Goal: Information Seeking & Learning: Learn about a topic

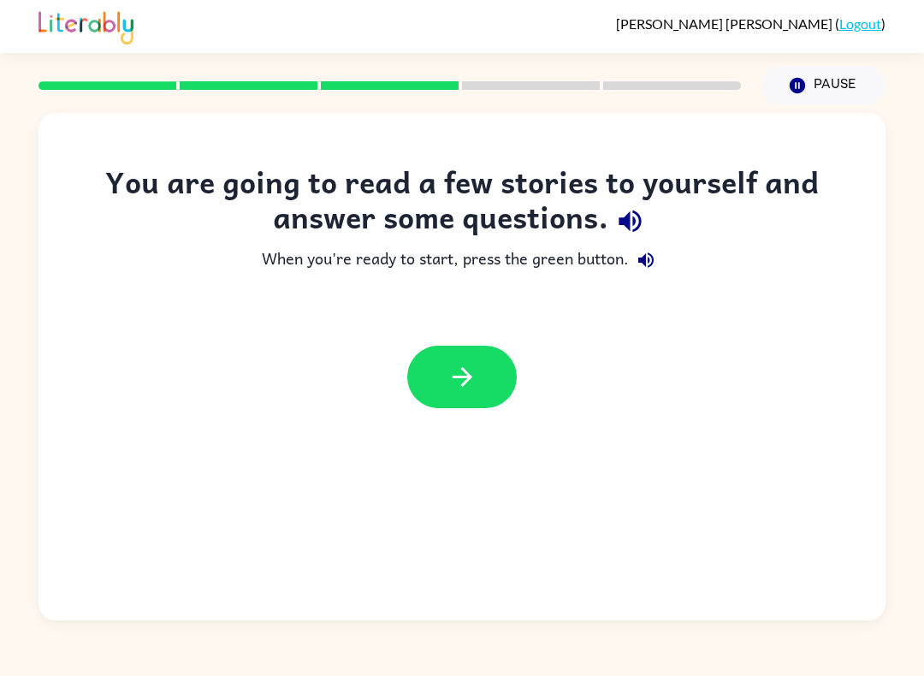
click at [458, 372] on icon "button" at bounding box center [463, 377] width 30 height 30
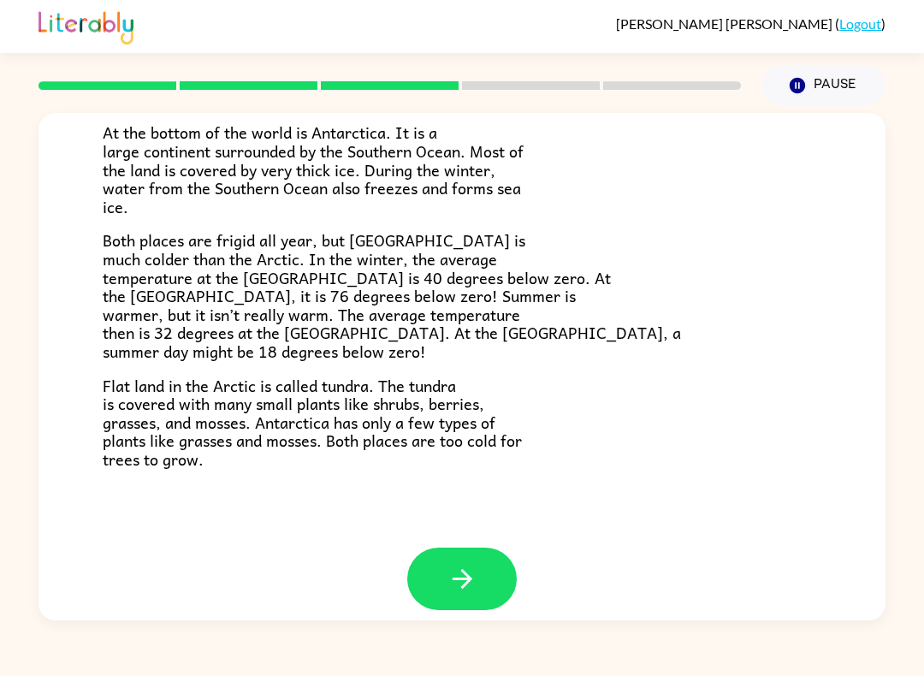
scroll to position [321, 0]
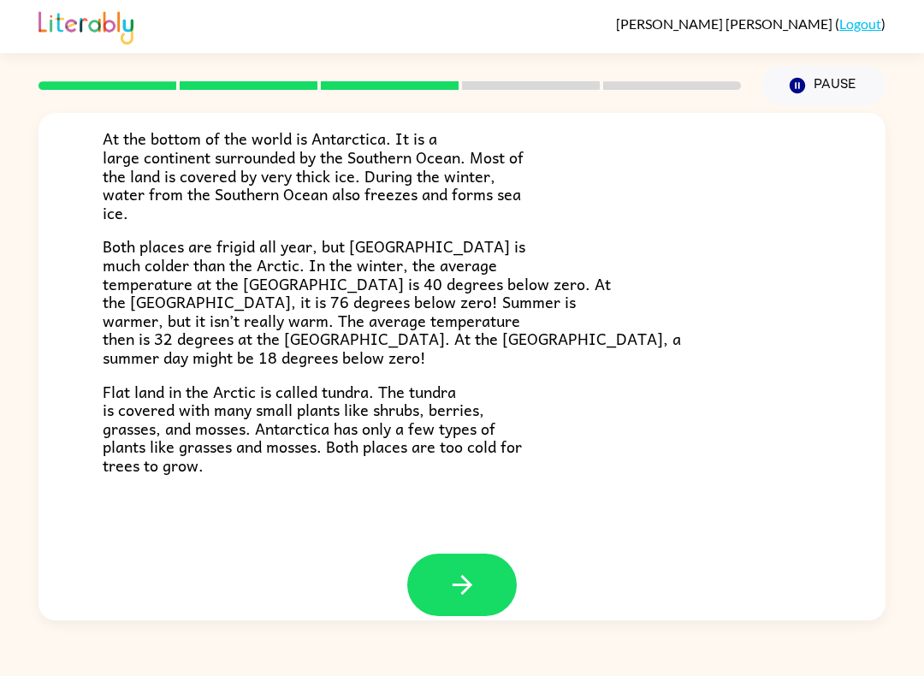
click at [453, 588] on button "button" at bounding box center [462, 585] width 110 height 62
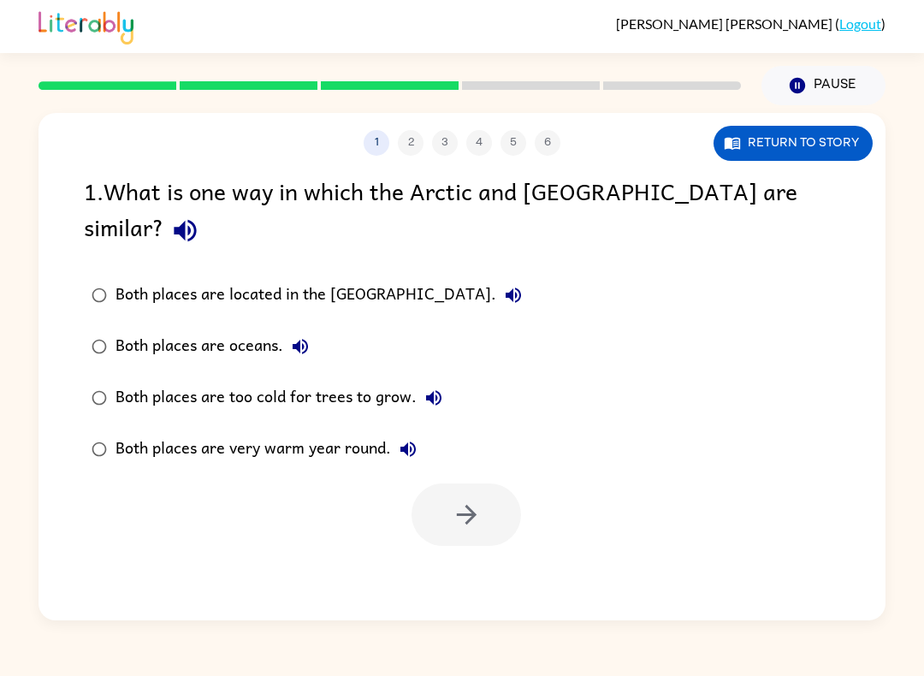
click at [196, 220] on icon "button" at bounding box center [185, 231] width 22 height 22
click at [506, 288] on icon "button" at bounding box center [513, 295] width 15 height 15
click at [306, 336] on icon "button" at bounding box center [300, 346] width 21 height 21
click at [418, 381] on button "Both places are too cold for trees to grow." at bounding box center [434, 398] width 34 height 34
click at [423, 432] on button "Both places are very warm year round." at bounding box center [408, 449] width 34 height 34
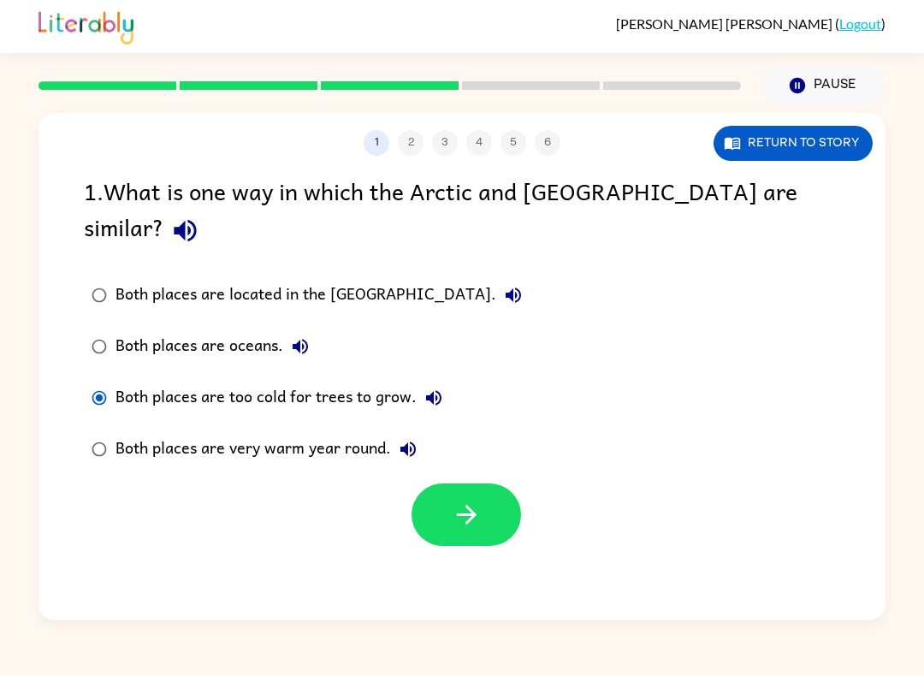
click at [484, 484] on button "button" at bounding box center [467, 515] width 110 height 62
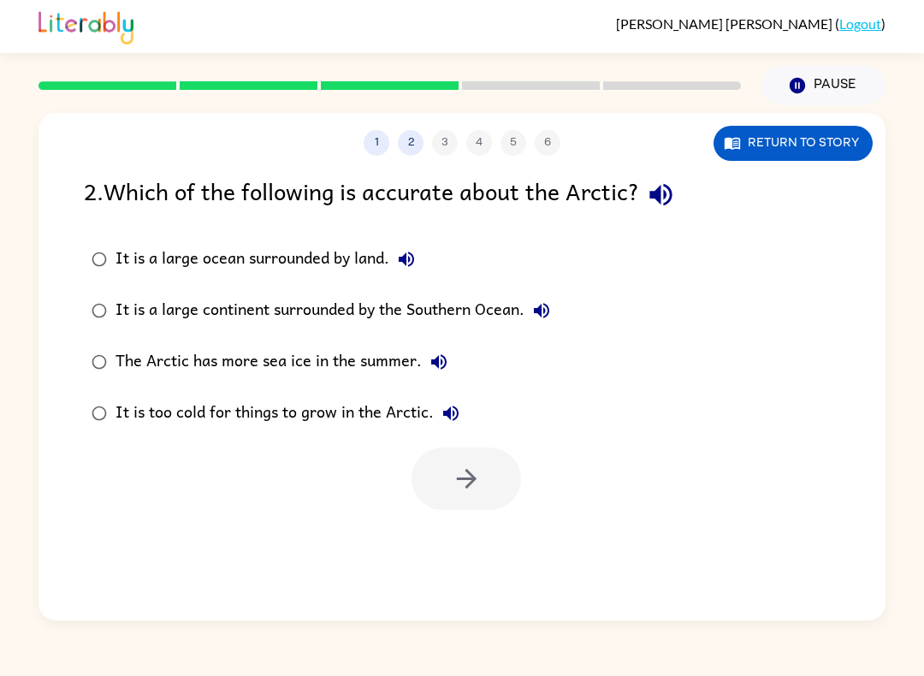
click at [657, 207] on icon "button" at bounding box center [661, 195] width 30 height 30
click at [415, 257] on icon "button" at bounding box center [406, 259] width 21 height 21
click at [559, 310] on button "It is a large continent surrounded by the Southern Ocean." at bounding box center [542, 311] width 34 height 34
click at [439, 362] on icon "button" at bounding box center [439, 362] width 21 height 21
click at [456, 428] on button "It is too cold for things to grow in the Arctic." at bounding box center [451, 413] width 34 height 34
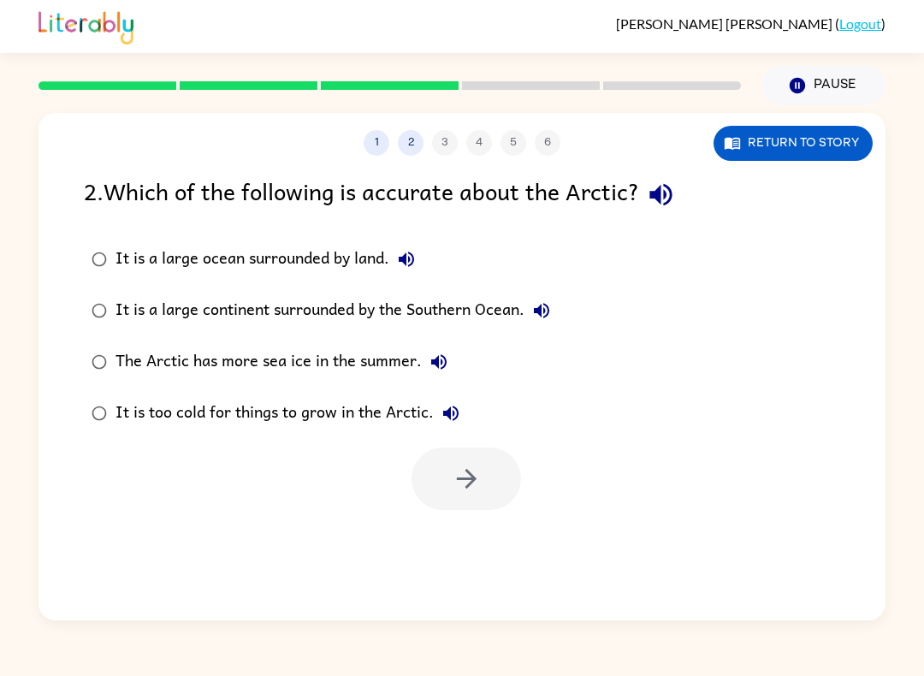
click at [559, 313] on button "It is a large continent surrounded by the Southern Ocean." at bounding box center [542, 311] width 34 height 34
click at [459, 491] on icon "button" at bounding box center [467, 479] width 30 height 30
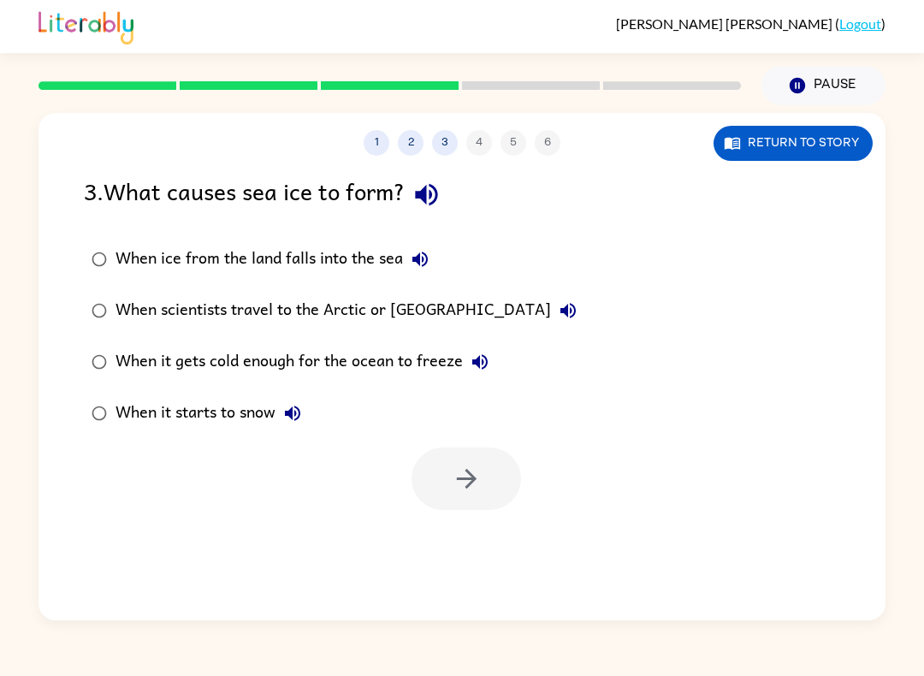
click at [483, 362] on icon "button" at bounding box center [479, 361] width 15 height 15
click at [488, 467] on button "button" at bounding box center [467, 479] width 110 height 62
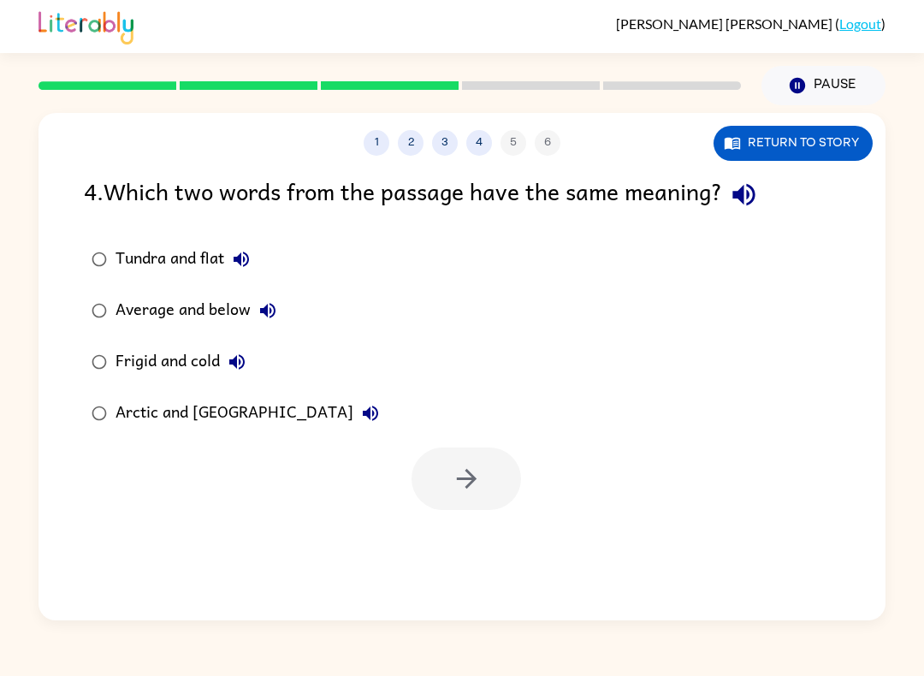
click at [745, 204] on icon "button" at bounding box center [744, 195] width 30 height 30
click at [244, 265] on icon "button" at bounding box center [241, 259] width 21 height 21
click at [261, 310] on icon "button" at bounding box center [267, 310] width 15 height 15
click at [252, 366] on button "Frigid and cold" at bounding box center [237, 362] width 34 height 34
click at [360, 420] on icon "button" at bounding box center [370, 413] width 21 height 21
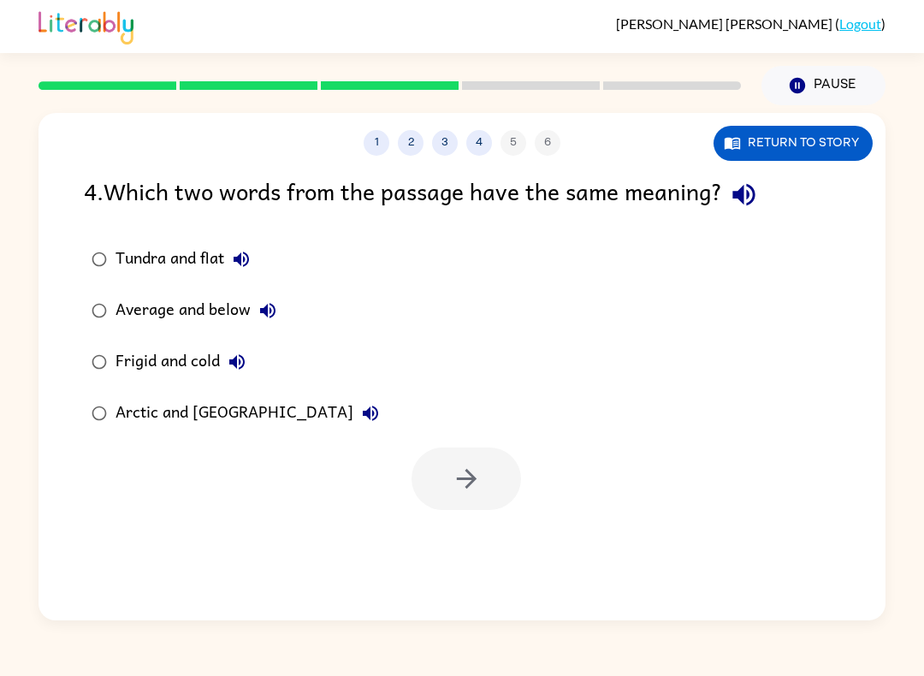
click at [751, 196] on icon "button" at bounding box center [744, 195] width 30 height 30
click at [456, 502] on button "button" at bounding box center [467, 479] width 110 height 62
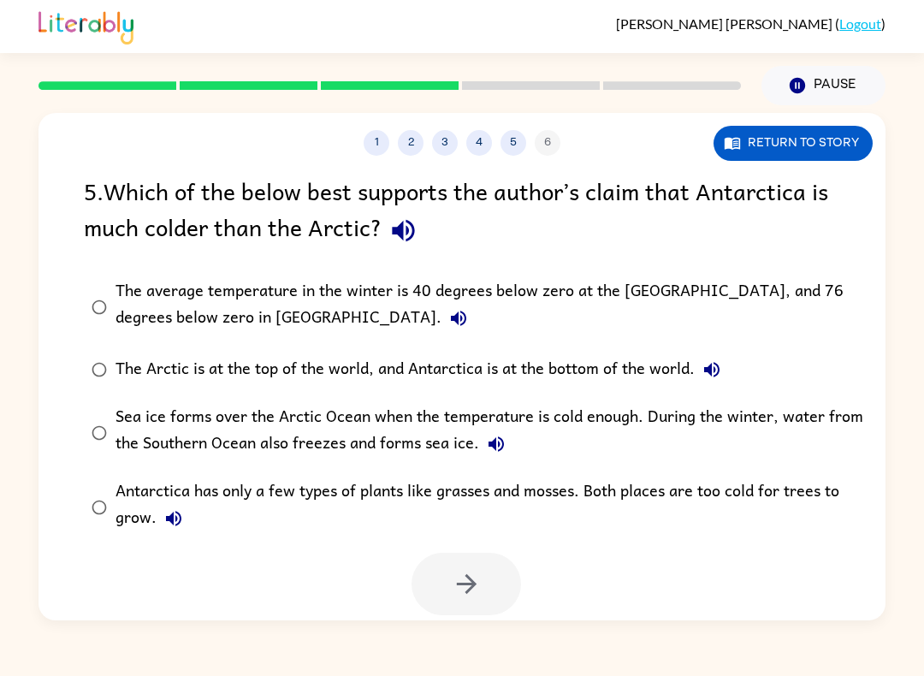
click at [490, 132] on div "1 2 3 4 5 6" at bounding box center [462, 143] width 847 height 26
click at [486, 151] on button "4" at bounding box center [479, 143] width 26 height 26
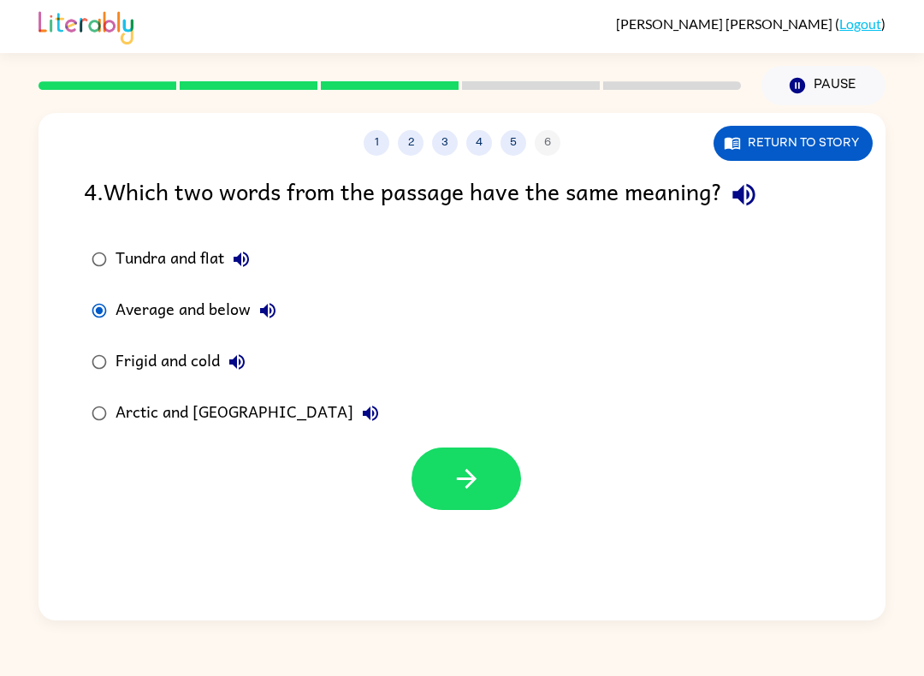
click at [485, 484] on button "button" at bounding box center [467, 479] width 110 height 62
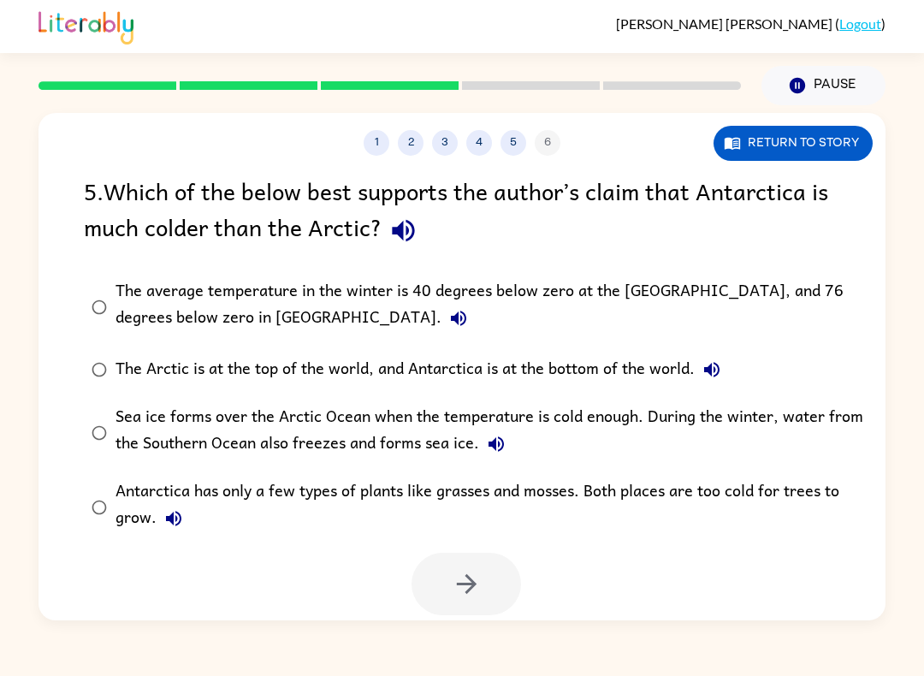
click at [515, 134] on button "5" at bounding box center [514, 143] width 26 height 26
click at [404, 221] on icon "button" at bounding box center [404, 231] width 30 height 30
click at [451, 323] on icon "button" at bounding box center [458, 318] width 15 height 15
click at [715, 371] on icon "button" at bounding box center [712, 369] width 21 height 21
click at [500, 448] on icon "button" at bounding box center [496, 444] width 21 height 21
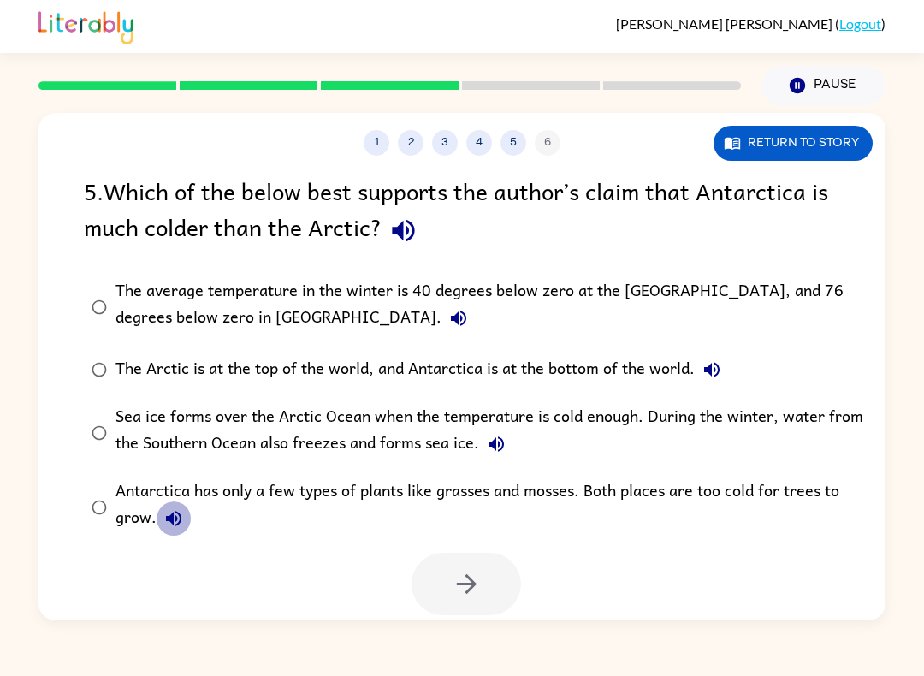
click at [177, 521] on icon "button" at bounding box center [173, 518] width 21 height 21
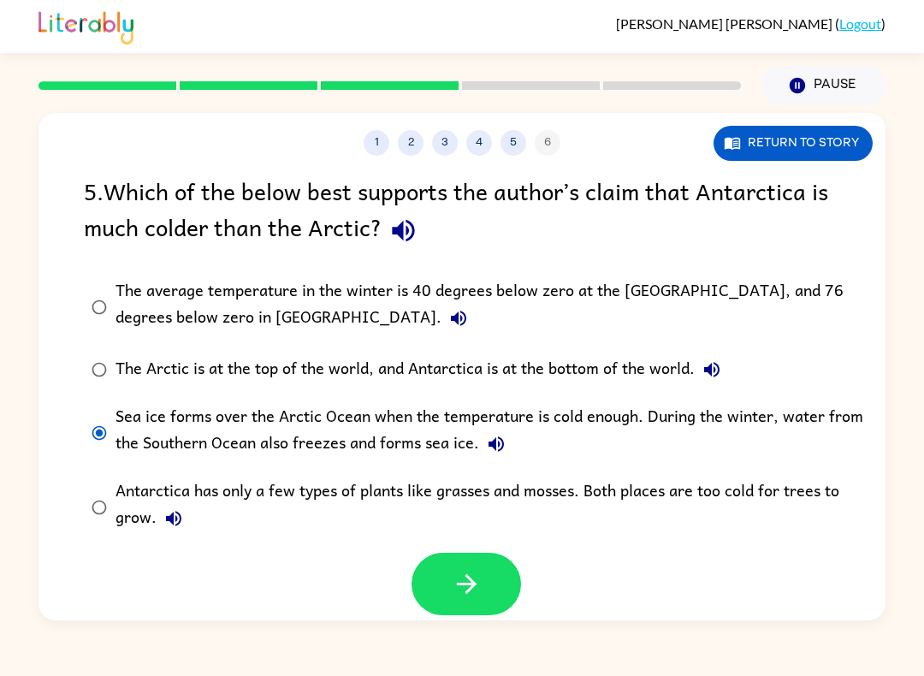
click at [101, 482] on label "Antarctica has only a few types of plants like grasses and mosses. Both places …" at bounding box center [473, 507] width 798 height 74
click at [78, 501] on label "Antarctica has only a few types of plants like grasses and mosses. Both places …" at bounding box center [473, 507] width 798 height 74
click at [103, 543] on label "Antarctica has only a few types of plants like grasses and mosses. Both places …" at bounding box center [473, 507] width 798 height 74
click at [118, 365] on div "The Arctic is at the top of the world, and Antarctica is at the bottom of the w…" at bounding box center [423, 370] width 614 height 34
click at [116, 491] on div "Antarctica has only a few types of plants like grasses and mosses. Both places …" at bounding box center [490, 506] width 748 height 57
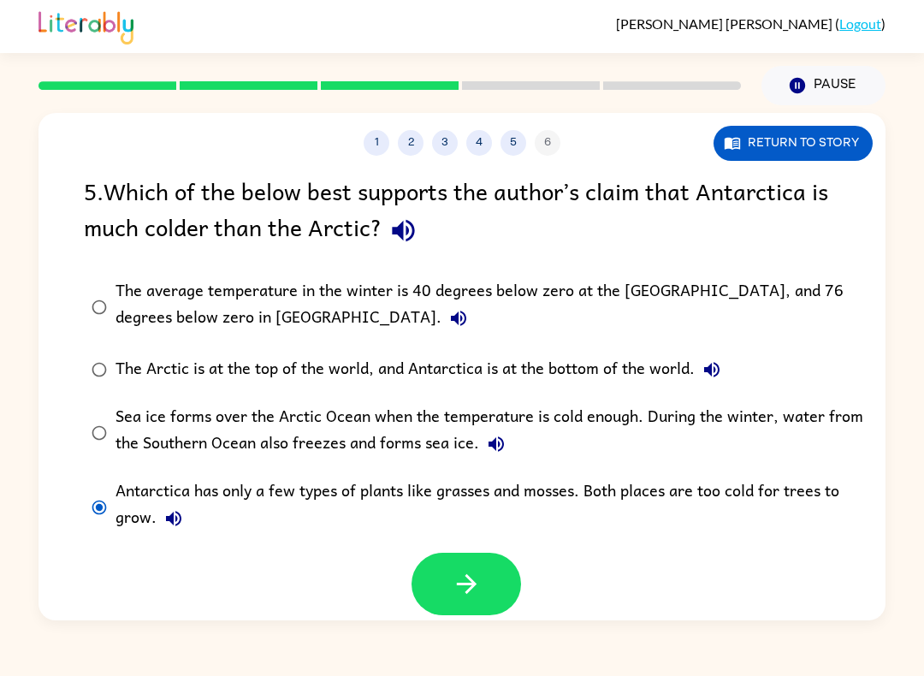
click at [118, 492] on div "Antarctica has only a few types of plants like grasses and mosses. Both places …" at bounding box center [490, 506] width 748 height 57
click at [147, 412] on div "Sea ice forms over the Arctic Ocean when the temperature is cold enough. During…" at bounding box center [490, 432] width 748 height 57
click at [109, 399] on label "Sea ice forms over the Arctic Ocean when the temperature is cold enough. During…" at bounding box center [473, 432] width 798 height 74
click at [96, 466] on label "Sea ice forms over the Arctic Ocean when the temperature is cold enough. During…" at bounding box center [473, 432] width 798 height 74
click at [98, 540] on label "Antarctica has only a few types of plants like grasses and mosses. Both places …" at bounding box center [473, 507] width 798 height 74
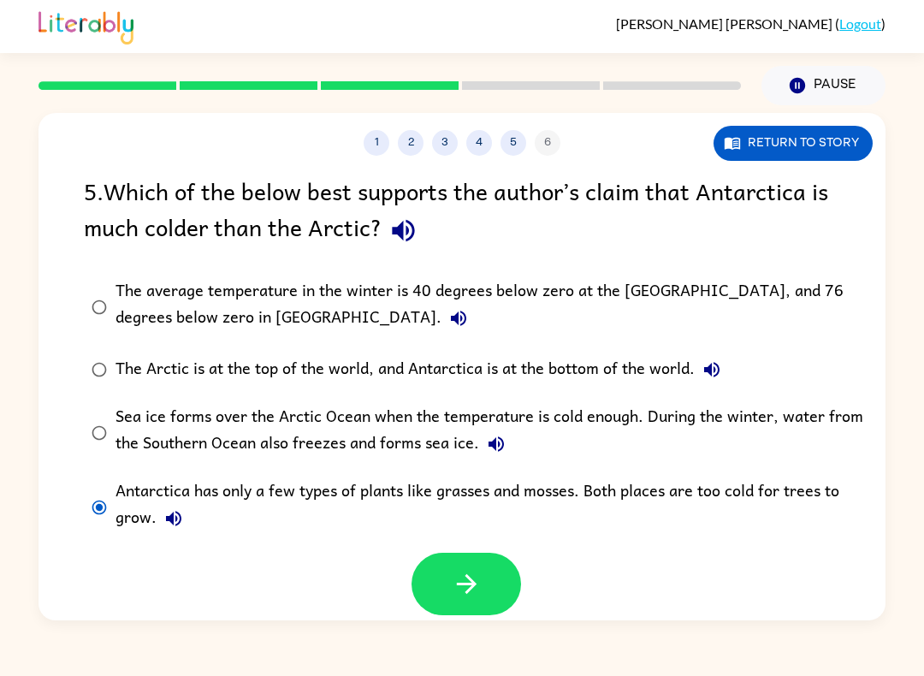
click at [463, 611] on button "button" at bounding box center [467, 584] width 110 height 62
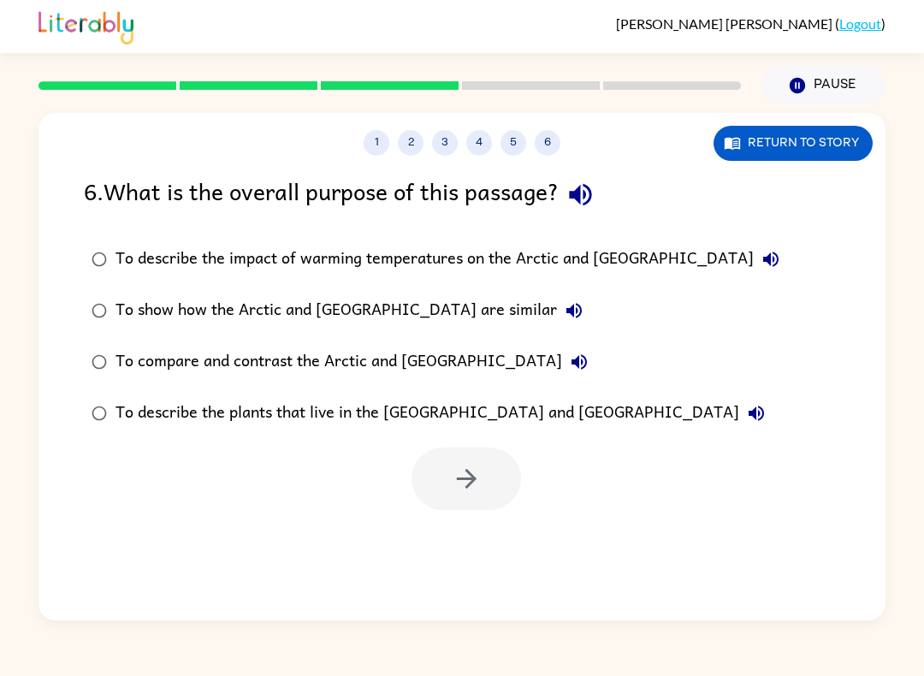
click at [602, 197] on button "button" at bounding box center [581, 195] width 44 height 44
click at [754, 266] on button "To describe the impact of warming temperatures on the Arctic and [GEOGRAPHIC_DA…" at bounding box center [771, 259] width 34 height 34
click at [761, 255] on icon "button" at bounding box center [771, 259] width 21 height 21
click at [763, 264] on icon "button" at bounding box center [770, 259] width 15 height 15
click at [761, 258] on icon "button" at bounding box center [771, 259] width 21 height 21
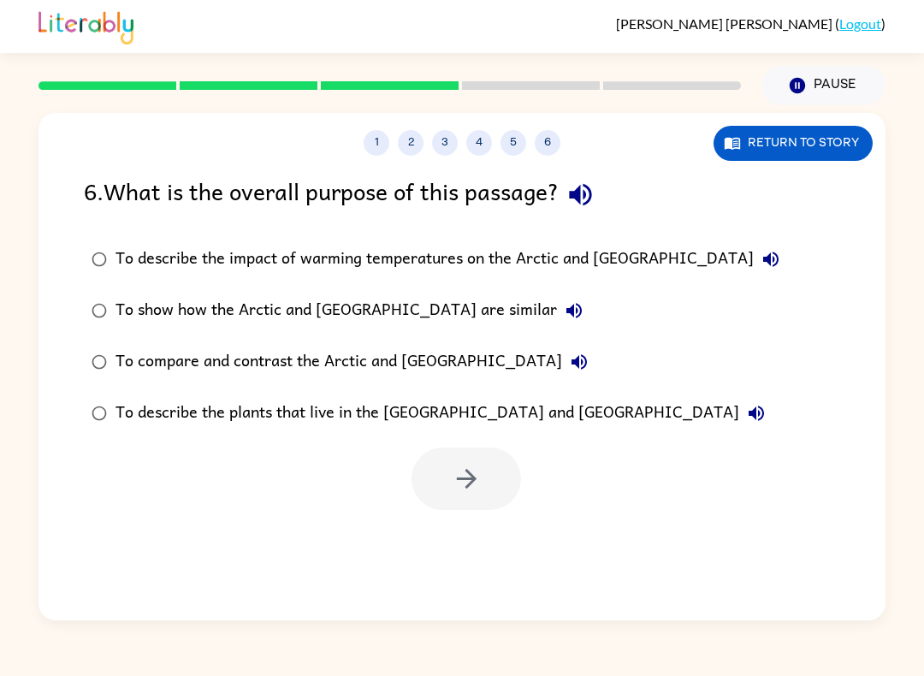
click at [761, 251] on icon "button" at bounding box center [771, 259] width 21 height 21
click at [567, 314] on icon "button" at bounding box center [574, 310] width 15 height 15
click at [572, 359] on icon "button" at bounding box center [579, 361] width 15 height 15
click at [739, 426] on button "To describe the plants that live in the [GEOGRAPHIC_DATA] and [GEOGRAPHIC_DATA]" at bounding box center [756, 413] width 34 height 34
click at [454, 480] on icon "button" at bounding box center [467, 479] width 30 height 30
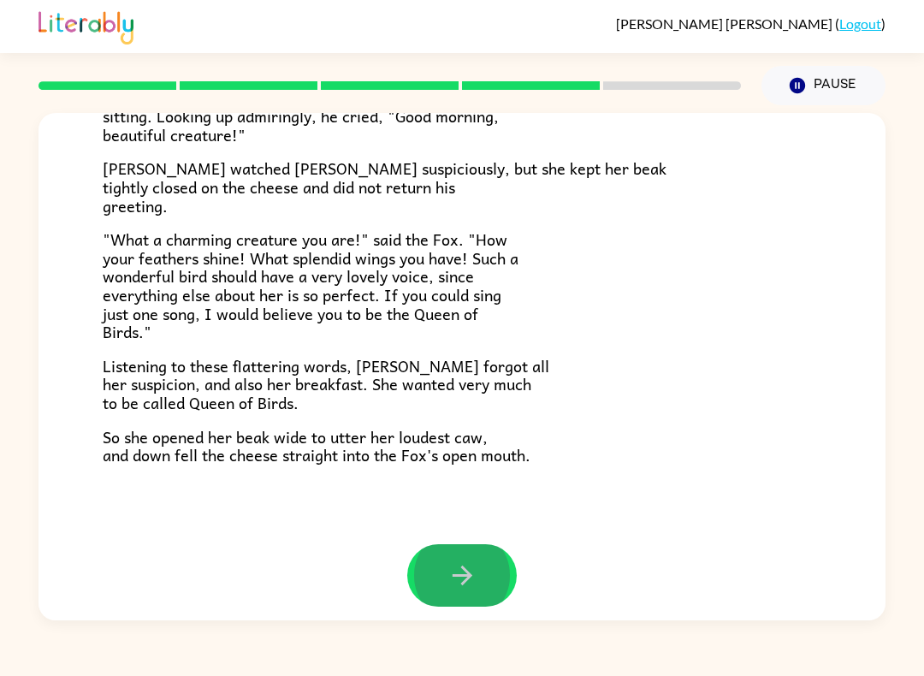
scroll to position [306, 0]
click at [443, 590] on button "button" at bounding box center [462, 576] width 110 height 62
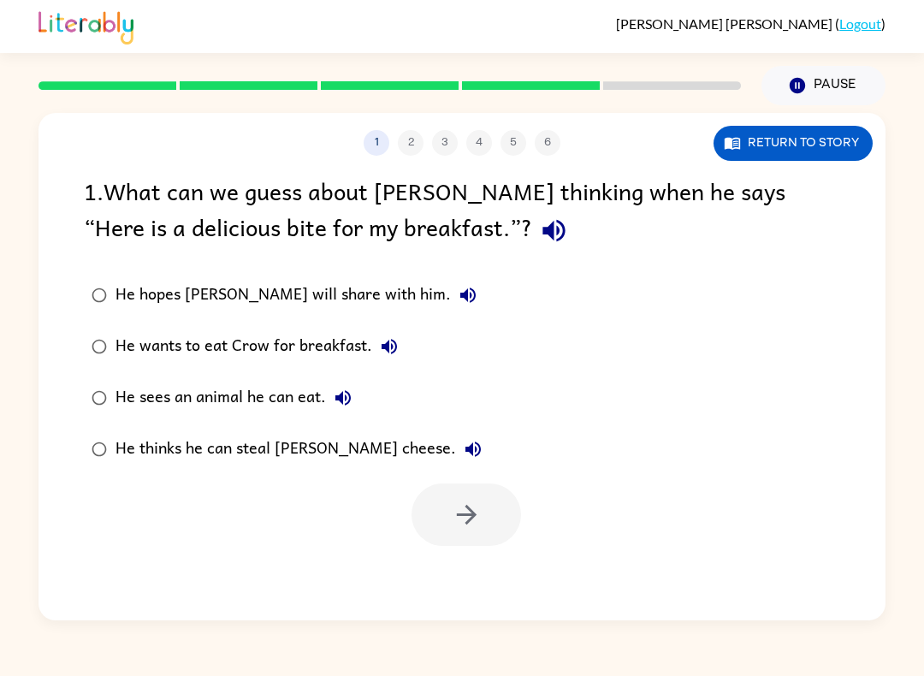
scroll to position [0, 0]
click at [532, 223] on button "button" at bounding box center [554, 231] width 44 height 44
click at [539, 244] on icon "button" at bounding box center [554, 231] width 30 height 30
click at [539, 236] on icon "button" at bounding box center [554, 231] width 30 height 30
click at [539, 227] on icon "button" at bounding box center [554, 231] width 30 height 30
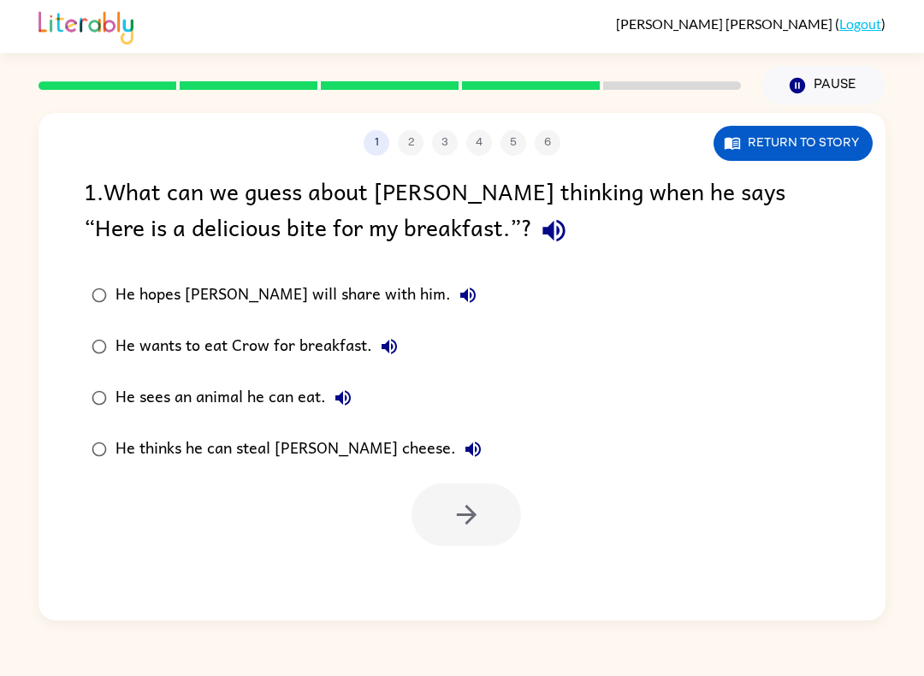
click at [543, 234] on icon "button" at bounding box center [554, 231] width 22 height 22
click at [451, 285] on button "He hopes [PERSON_NAME] will share with him." at bounding box center [468, 295] width 34 height 34
click at [391, 354] on icon "button" at bounding box center [389, 346] width 15 height 15
click at [347, 398] on icon "button" at bounding box center [343, 398] width 21 height 21
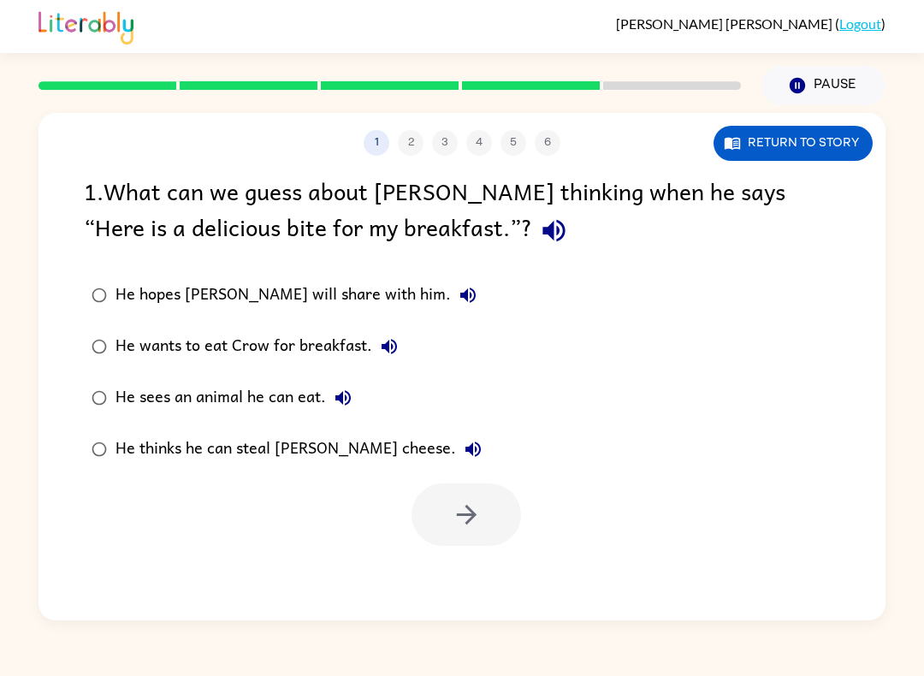
click at [466, 450] on icon "button" at bounding box center [473, 449] width 15 height 15
click at [483, 522] on button "button" at bounding box center [467, 515] width 110 height 62
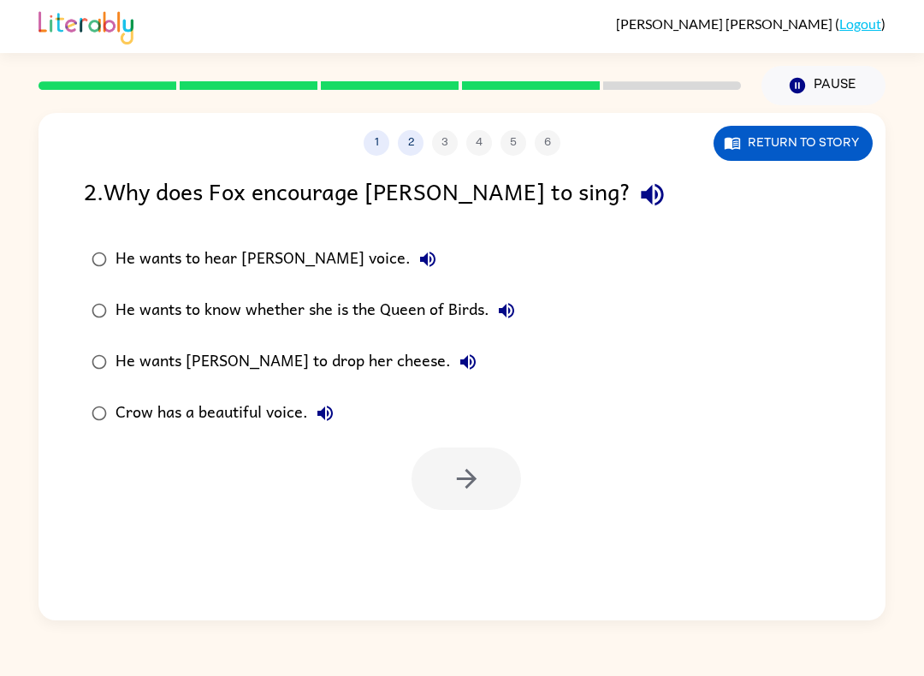
click at [641, 196] on icon "button" at bounding box center [652, 195] width 22 height 22
click at [420, 255] on icon "button" at bounding box center [427, 259] width 15 height 15
click at [530, 305] on label "He wants to know whether she is the Queen of Birds." at bounding box center [303, 310] width 458 height 51
click at [529, 306] on label "He wants to know whether she is the Queen of Birds." at bounding box center [303, 310] width 458 height 51
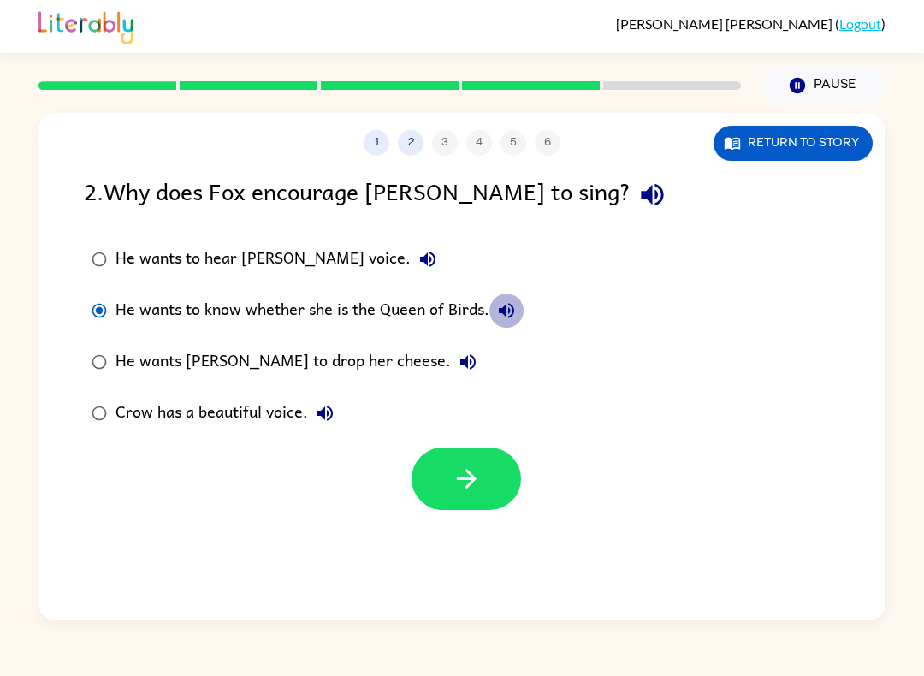
click at [503, 316] on icon "button" at bounding box center [506, 310] width 21 height 21
click at [458, 358] on icon "button" at bounding box center [468, 362] width 21 height 21
click at [321, 430] on button "Crow has a beautiful voice." at bounding box center [325, 413] width 34 height 34
click at [517, 318] on icon "button" at bounding box center [506, 310] width 21 height 21
click at [451, 377] on button "He wants [PERSON_NAME] to drop her cheese." at bounding box center [468, 362] width 34 height 34
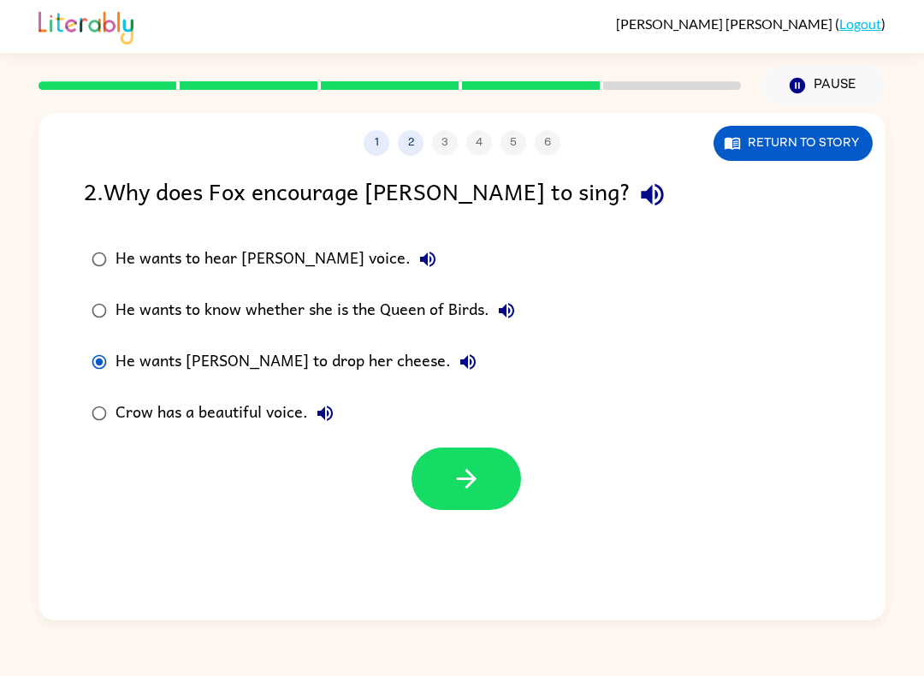
click at [458, 355] on icon "button" at bounding box center [468, 362] width 21 height 21
click at [449, 510] on button "button" at bounding box center [467, 479] width 110 height 62
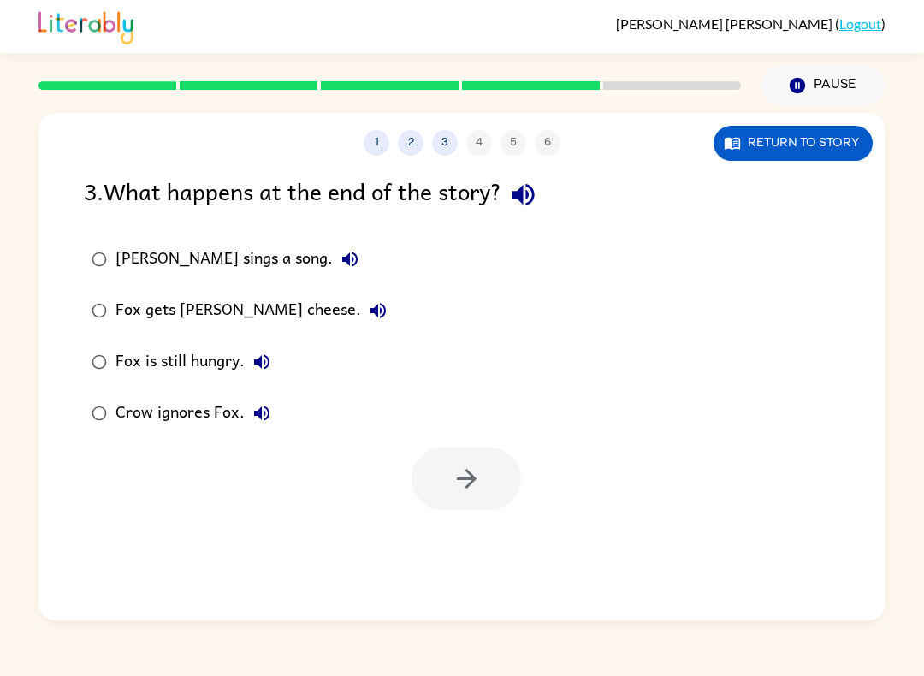
click at [534, 193] on icon "button" at bounding box center [523, 195] width 22 height 22
click at [340, 268] on icon "button" at bounding box center [350, 259] width 21 height 21
click at [340, 260] on icon "button" at bounding box center [350, 259] width 21 height 21
click at [340, 253] on icon "button" at bounding box center [350, 259] width 21 height 21
click at [333, 258] on button "[PERSON_NAME] sings a song." at bounding box center [350, 259] width 34 height 34
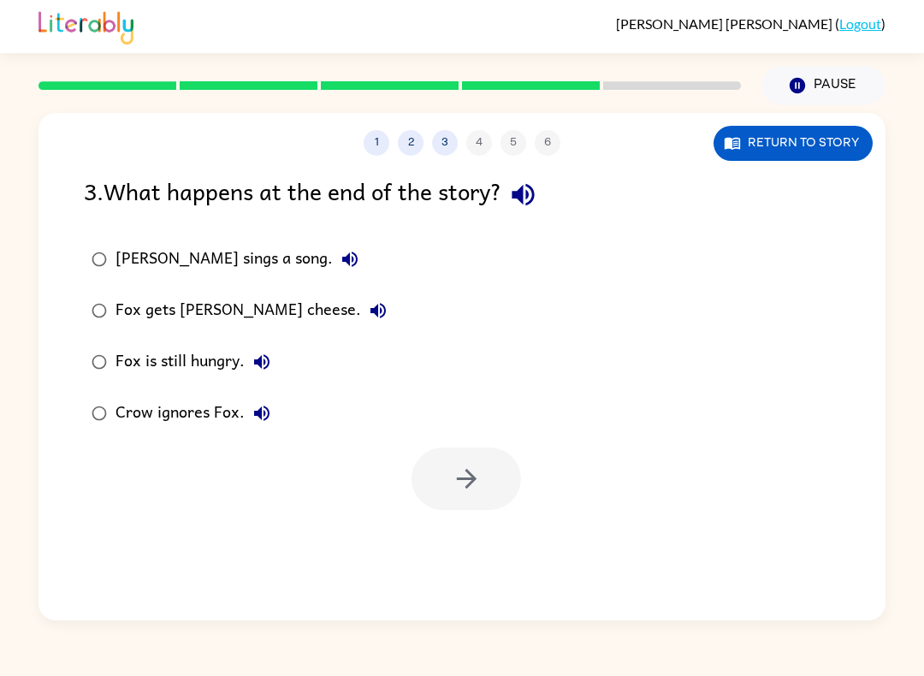
click at [325, 309] on label "Fox gets [PERSON_NAME] cheese." at bounding box center [238, 310] width 329 height 51
click at [371, 313] on icon "button" at bounding box center [378, 310] width 15 height 15
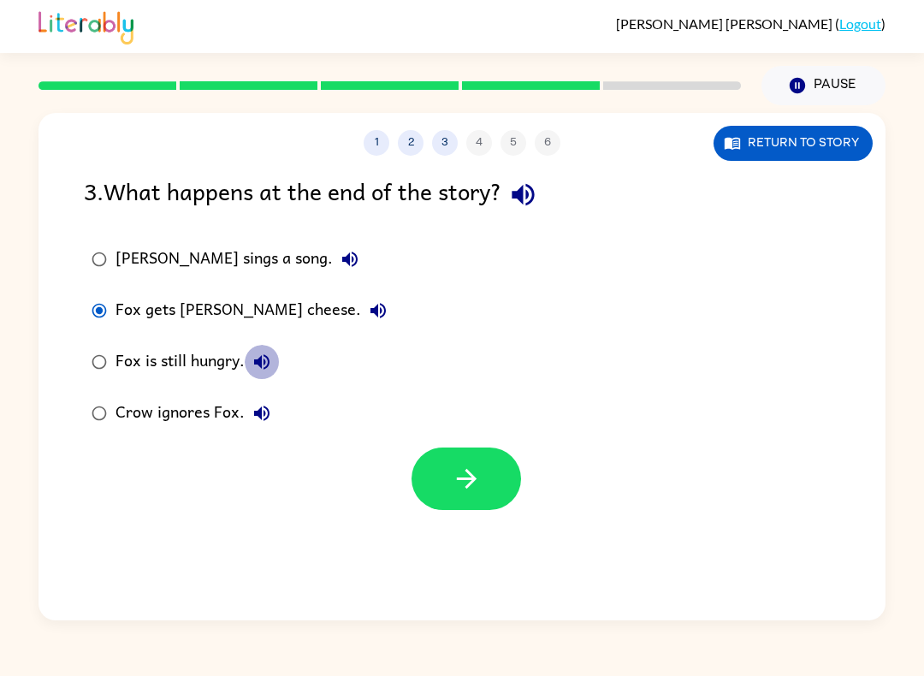
click at [262, 367] on icon "button" at bounding box center [261, 361] width 15 height 15
click at [260, 422] on icon "button" at bounding box center [262, 413] width 21 height 21
click at [466, 478] on icon "button" at bounding box center [467, 479] width 30 height 30
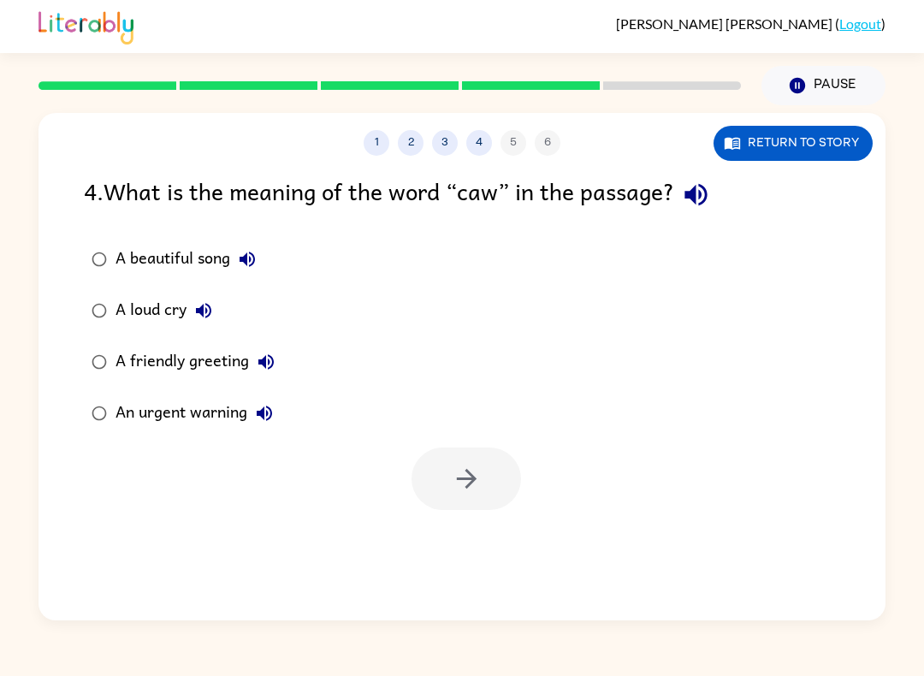
click at [709, 187] on icon "button" at bounding box center [696, 195] width 30 height 30
click at [247, 260] on icon "button" at bounding box center [247, 259] width 15 height 15
click at [196, 315] on icon "button" at bounding box center [203, 310] width 21 height 21
click at [270, 365] on icon "button" at bounding box center [266, 362] width 21 height 21
click at [259, 415] on icon "button" at bounding box center [264, 413] width 15 height 15
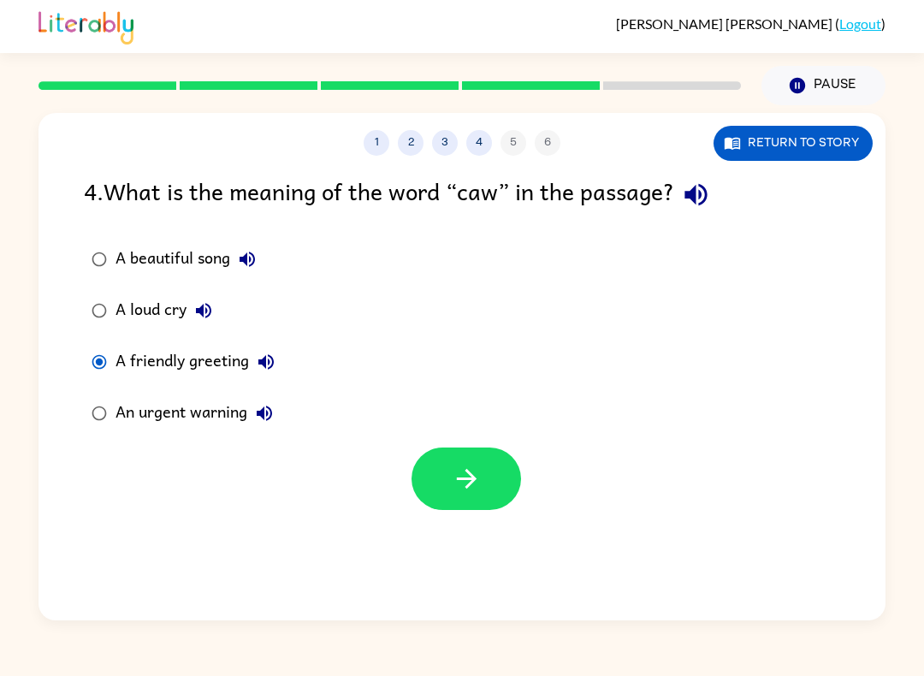
click at [472, 473] on icon "button" at bounding box center [467, 479] width 30 height 30
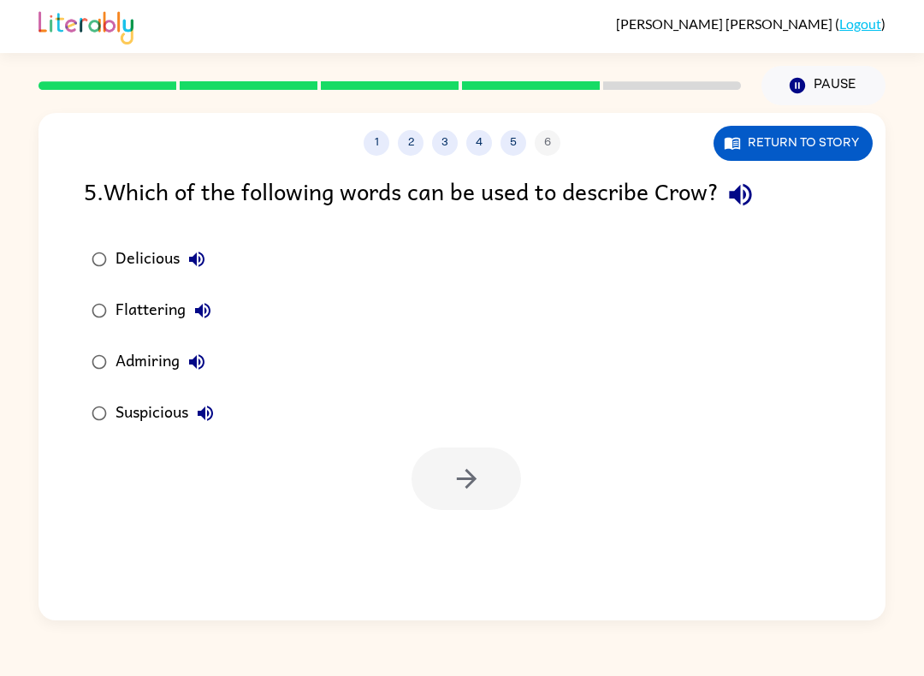
click at [745, 186] on icon "button" at bounding box center [741, 195] width 30 height 30
click at [211, 255] on button "Delicious" at bounding box center [197, 259] width 34 height 34
click at [211, 305] on icon "button" at bounding box center [203, 310] width 21 height 21
click at [206, 361] on icon "button" at bounding box center [197, 362] width 21 height 21
click at [211, 423] on icon "button" at bounding box center [205, 413] width 21 height 21
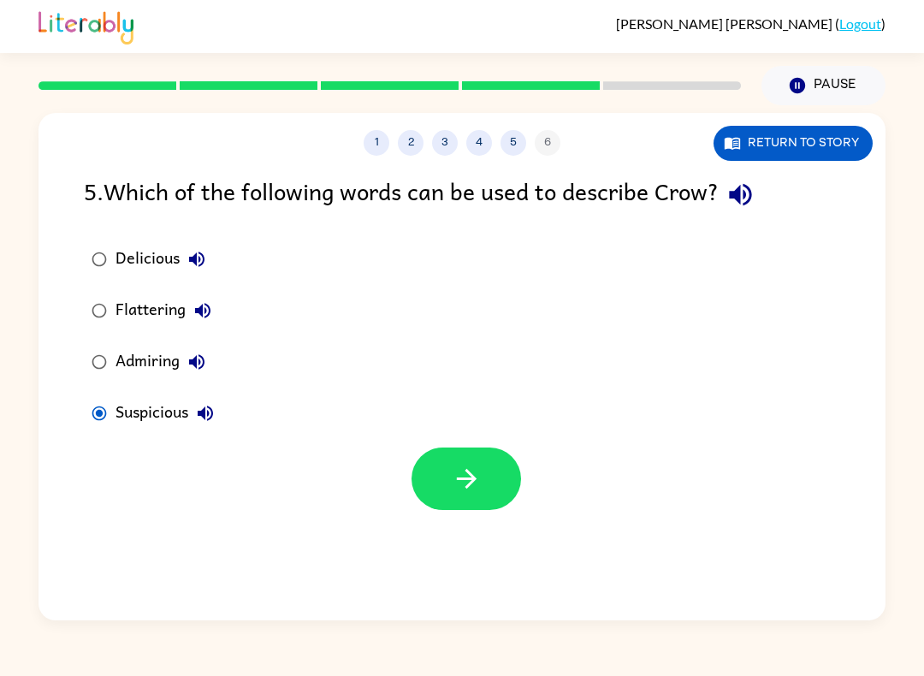
click at [472, 457] on button "button" at bounding box center [467, 479] width 110 height 62
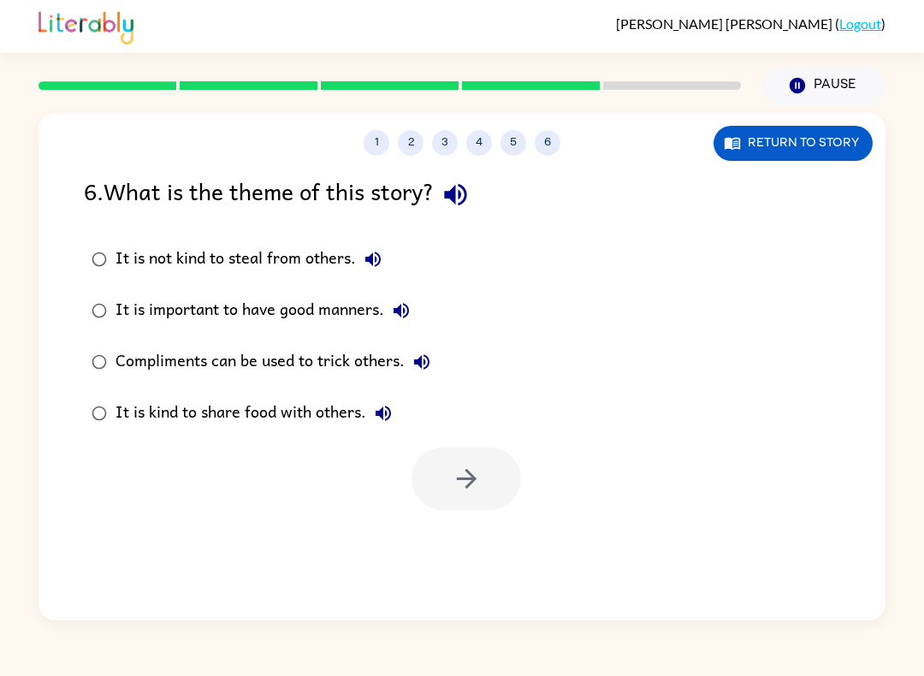
click at [461, 203] on icon "button" at bounding box center [455, 195] width 22 height 22
click at [380, 271] on button "It is not kind to steal from others." at bounding box center [373, 259] width 34 height 34
click at [386, 276] on div "It is not kind to steal from others." at bounding box center [253, 259] width 275 height 34
click at [402, 308] on icon "button" at bounding box center [401, 310] width 15 height 15
click at [436, 361] on button "Compliments can be used to trick others." at bounding box center [422, 362] width 34 height 34
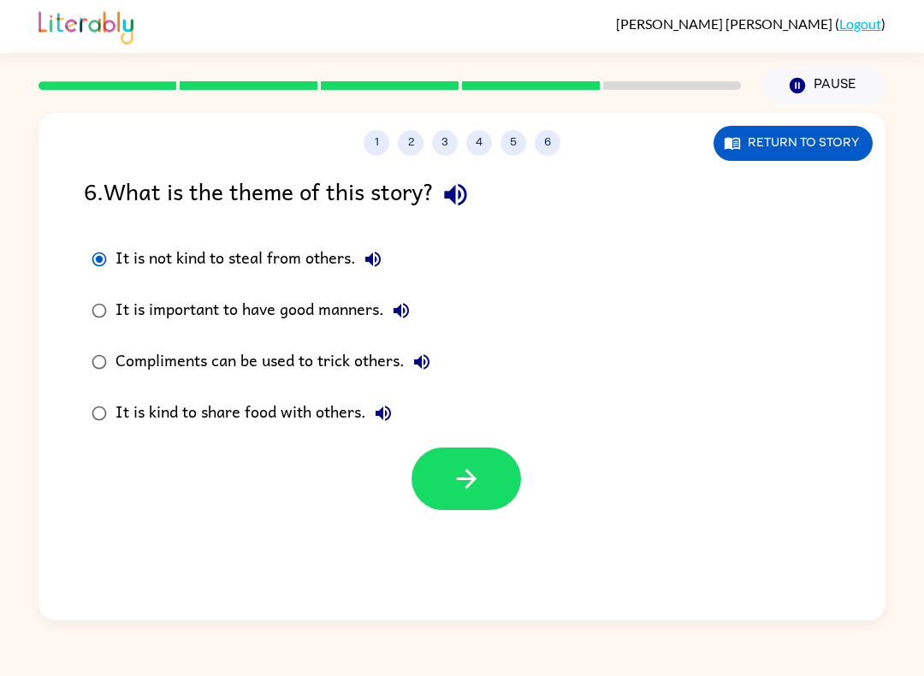
click at [398, 418] on button "It is kind to share food with others." at bounding box center [383, 413] width 34 height 34
click at [464, 474] on icon "button" at bounding box center [467, 479] width 30 height 30
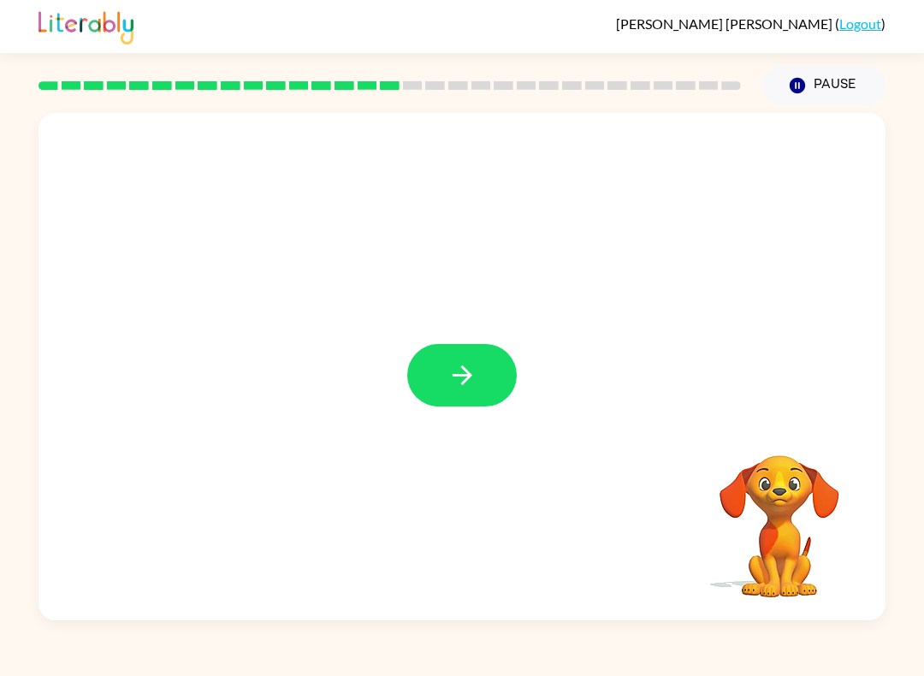
click at [455, 406] on button "button" at bounding box center [462, 375] width 110 height 62
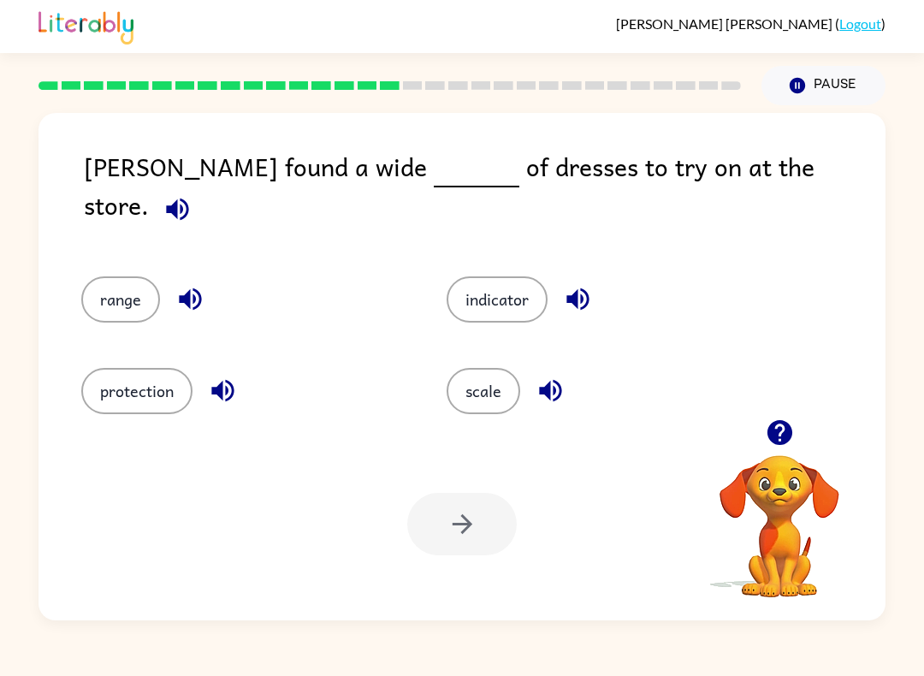
click at [193, 194] on icon "button" at bounding box center [178, 209] width 30 height 30
click at [203, 284] on icon "button" at bounding box center [190, 299] width 30 height 30
click at [229, 385] on icon "button" at bounding box center [223, 391] width 30 height 30
click at [565, 284] on icon "button" at bounding box center [578, 299] width 30 height 30
click at [552, 381] on icon "button" at bounding box center [551, 391] width 30 height 30
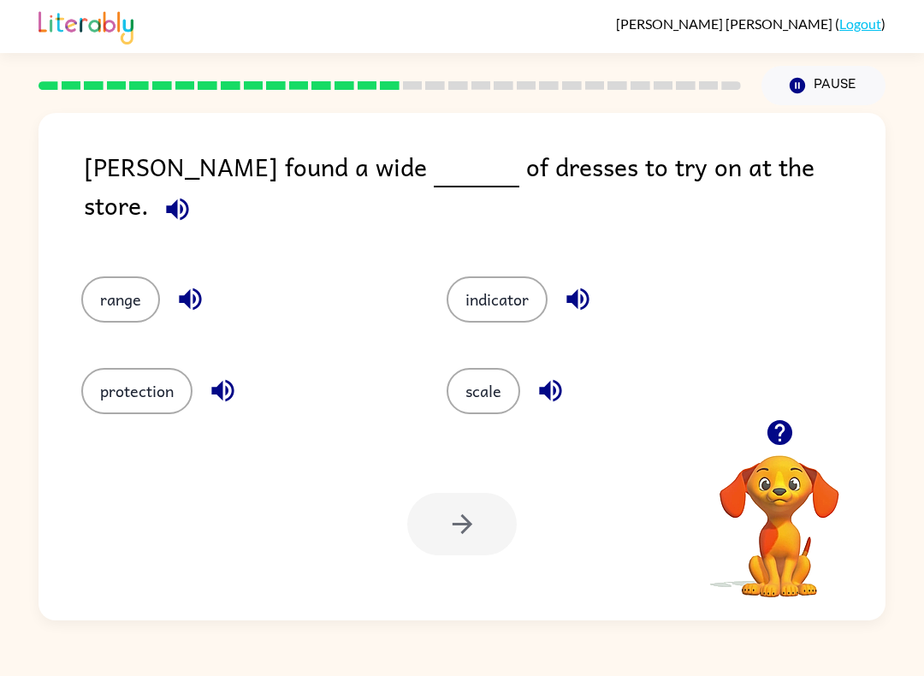
click at [134, 292] on button "range" at bounding box center [120, 299] width 79 height 46
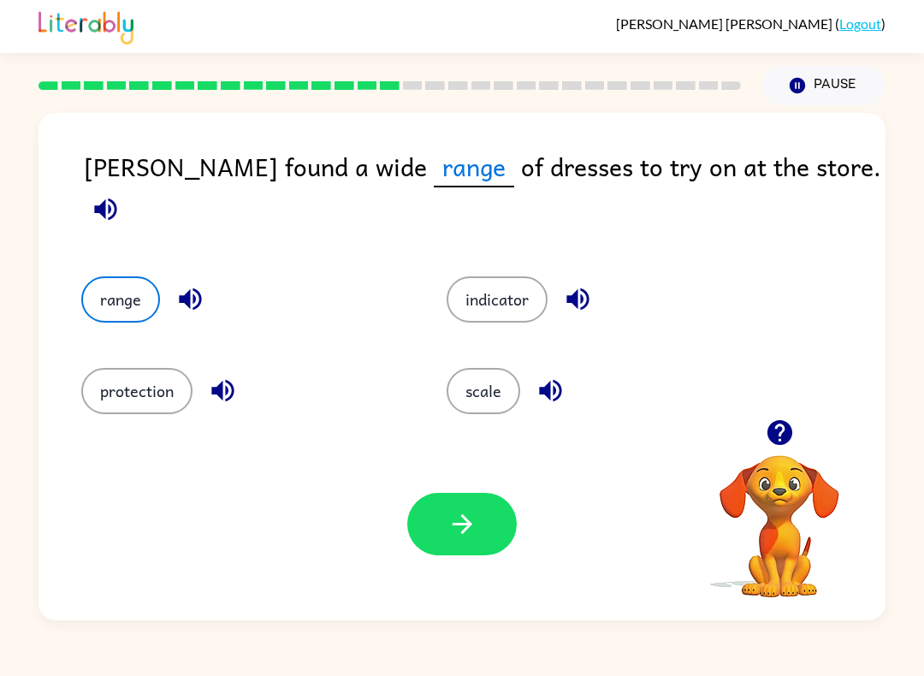
click at [460, 496] on button "button" at bounding box center [462, 524] width 110 height 62
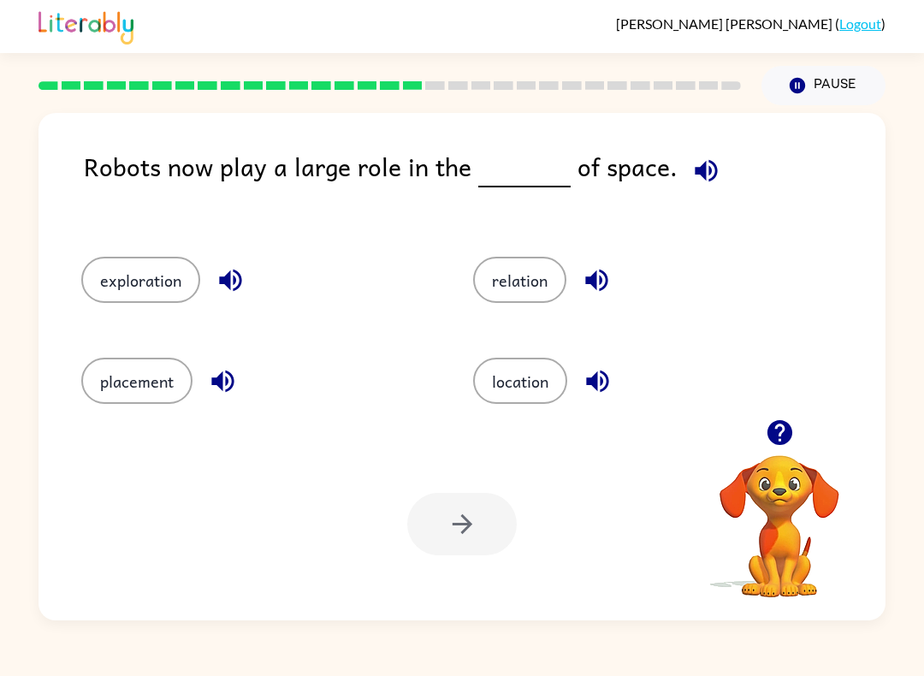
click at [705, 178] on icon "button" at bounding box center [706, 171] width 30 height 30
click at [139, 389] on button "placement" at bounding box center [136, 381] width 111 height 46
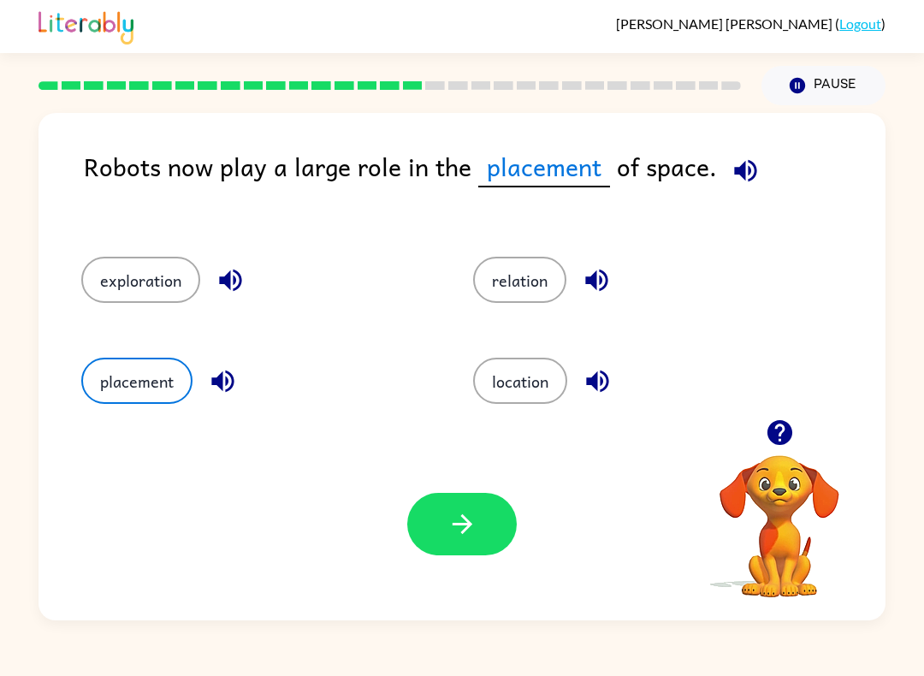
click at [462, 523] on icon "button" at bounding box center [463, 524] width 30 height 30
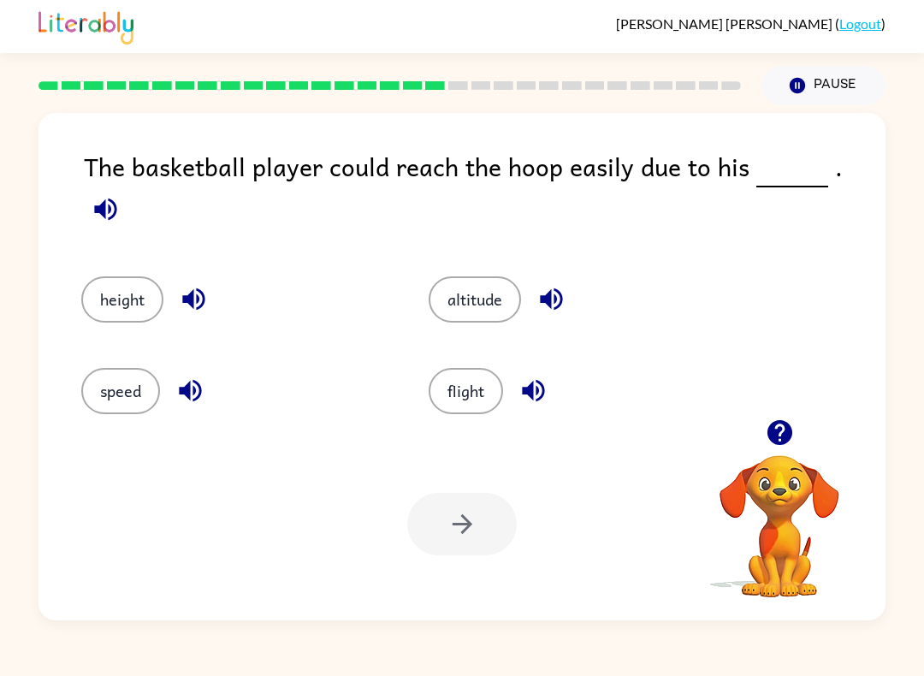
click at [462, 531] on div at bounding box center [462, 524] width 110 height 62
click at [112, 281] on button "height" at bounding box center [122, 299] width 82 height 46
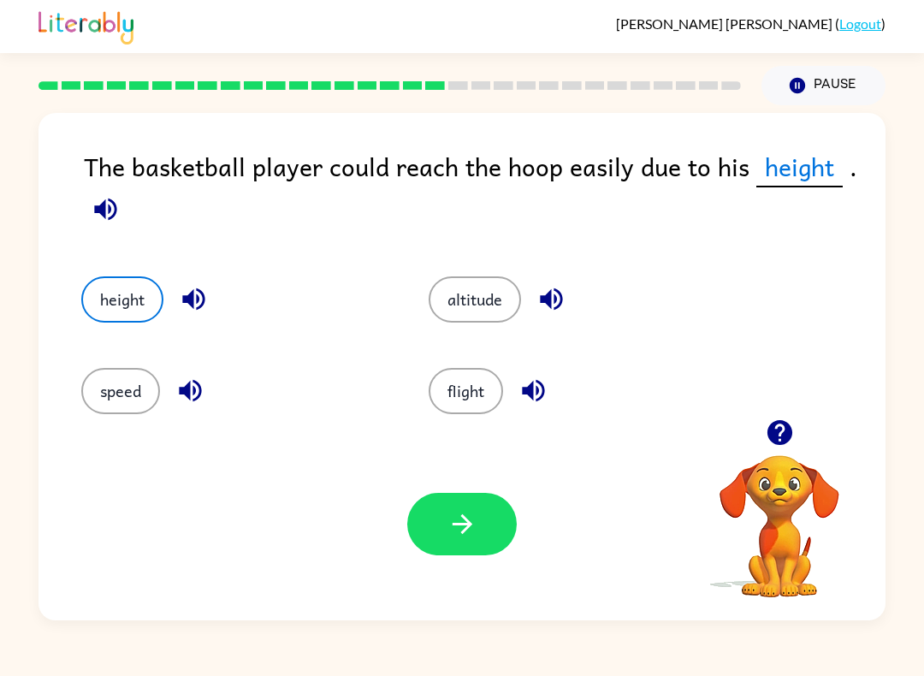
click at [461, 522] on icon "button" at bounding box center [463, 524] width 30 height 30
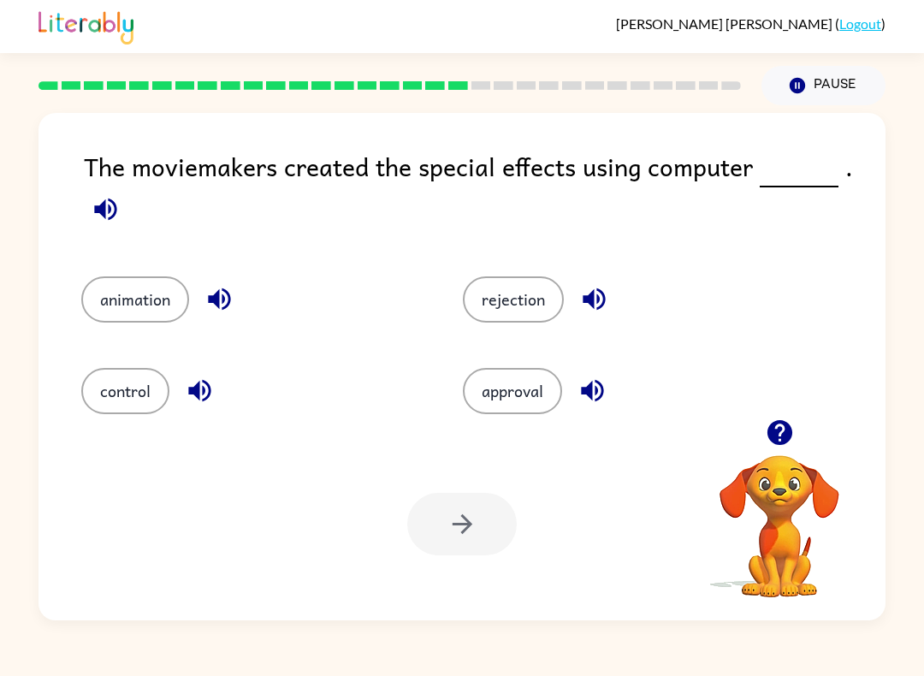
click at [128, 381] on button "control" at bounding box center [125, 391] width 88 height 46
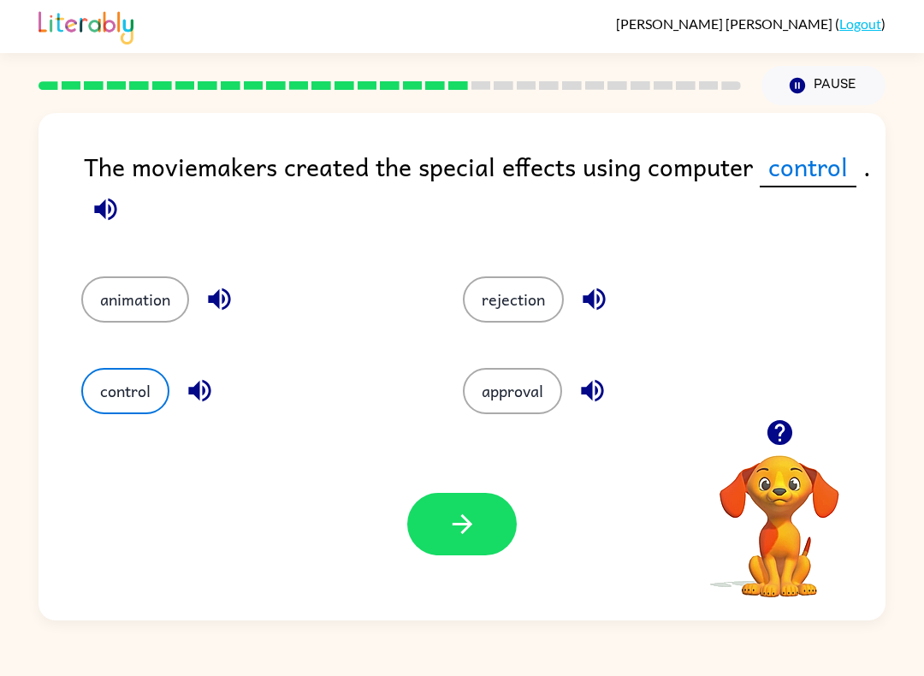
click at [455, 528] on icon "button" at bounding box center [463, 524] width 30 height 30
